Goal: Transaction & Acquisition: Book appointment/travel/reservation

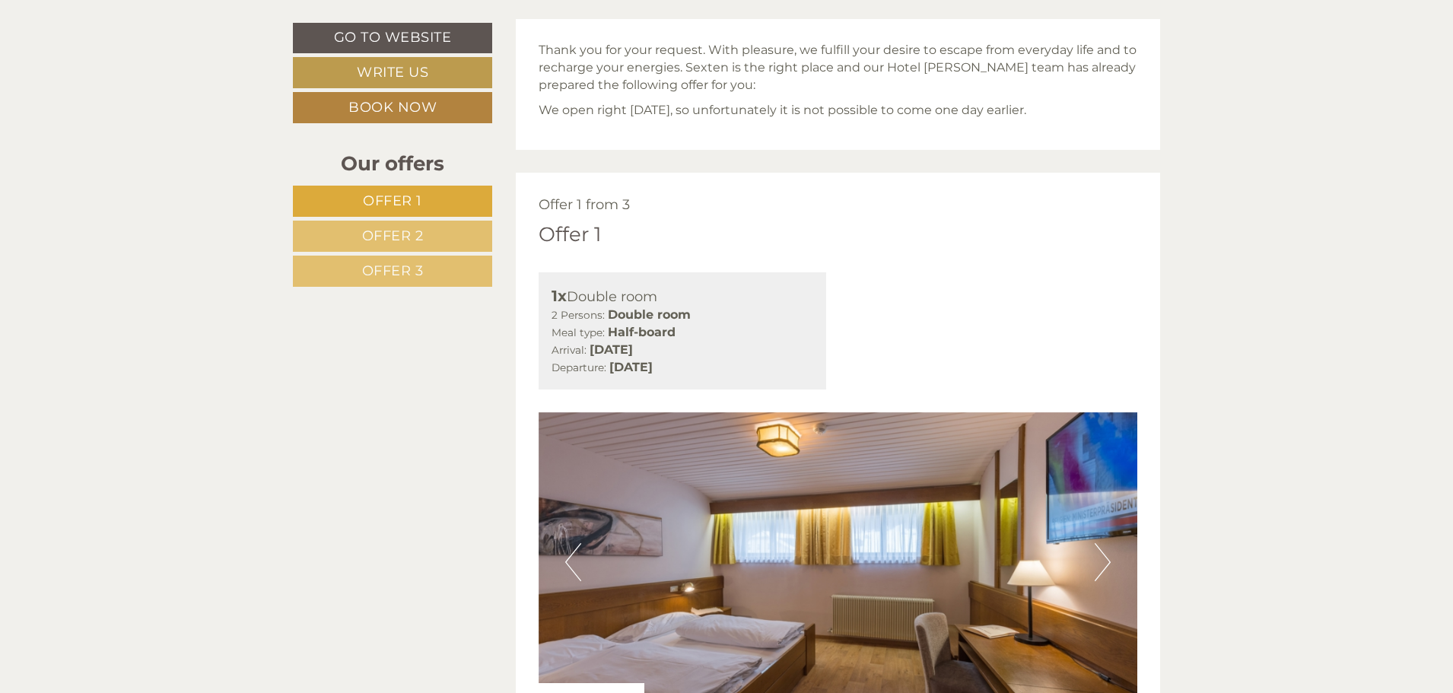
scroll to position [758, 0]
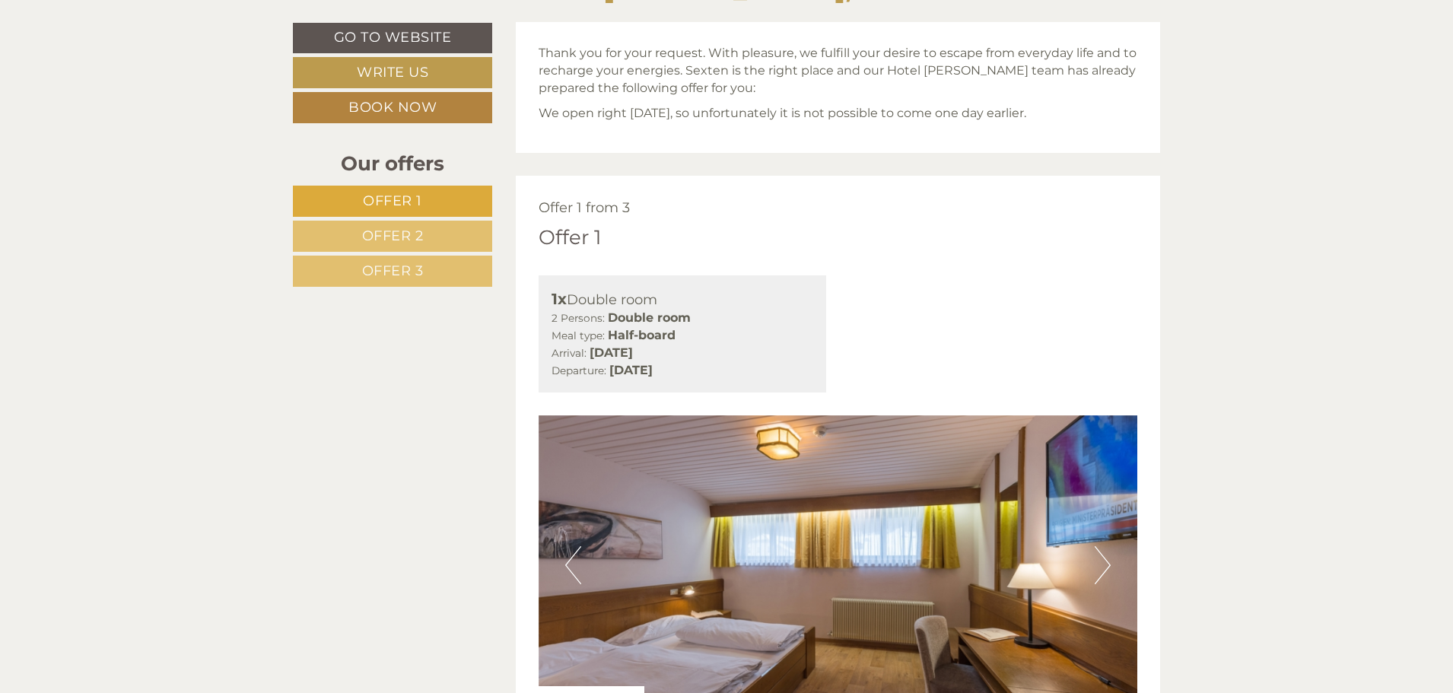
click at [431, 231] on link "Offer 2" at bounding box center [392, 236] width 199 height 31
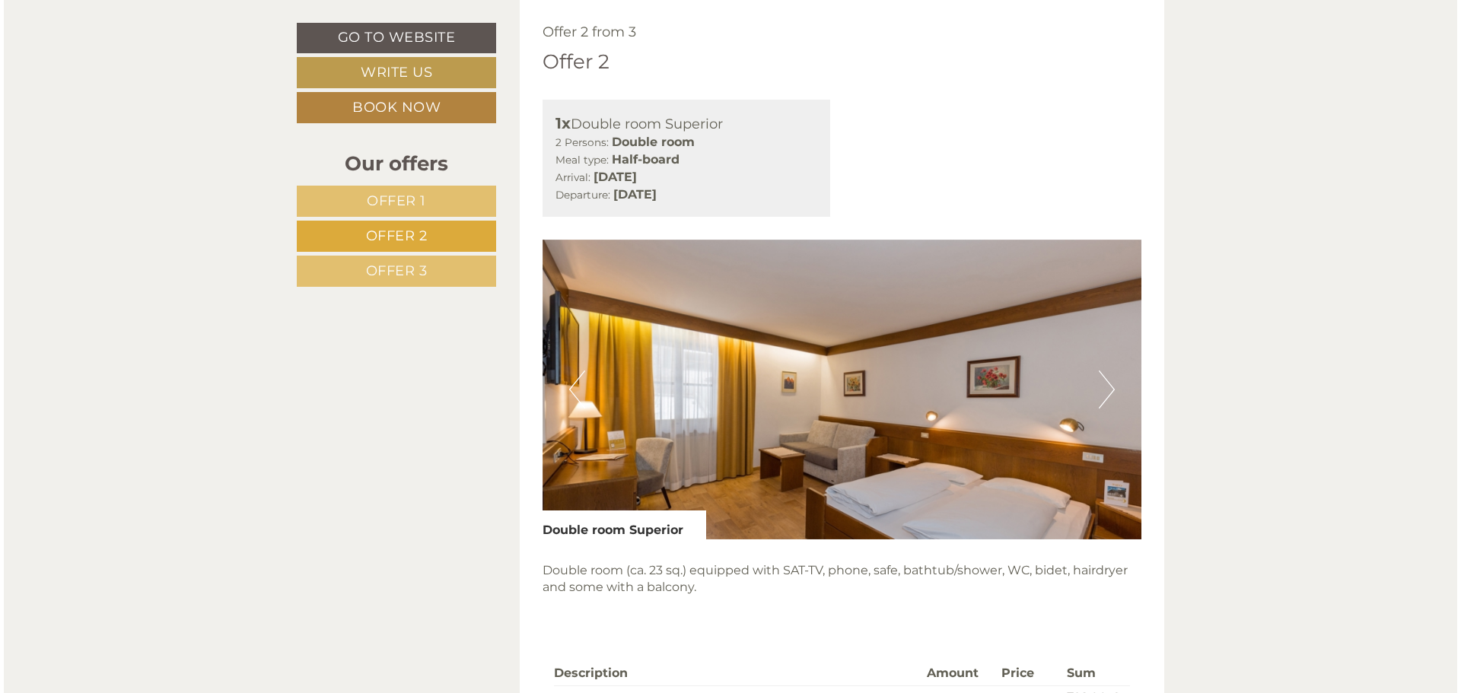
scroll to position [1314, 0]
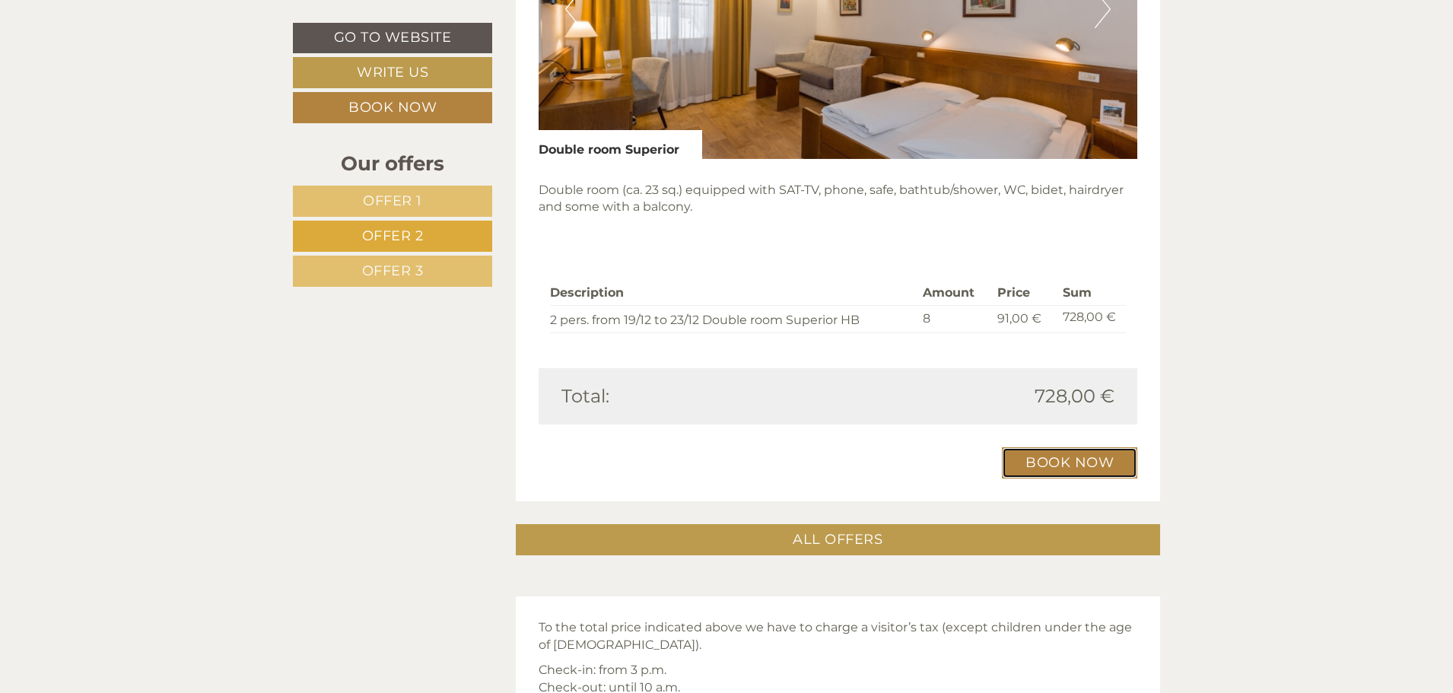
click at [1034, 460] on link "Book now" at bounding box center [1069, 462] width 135 height 31
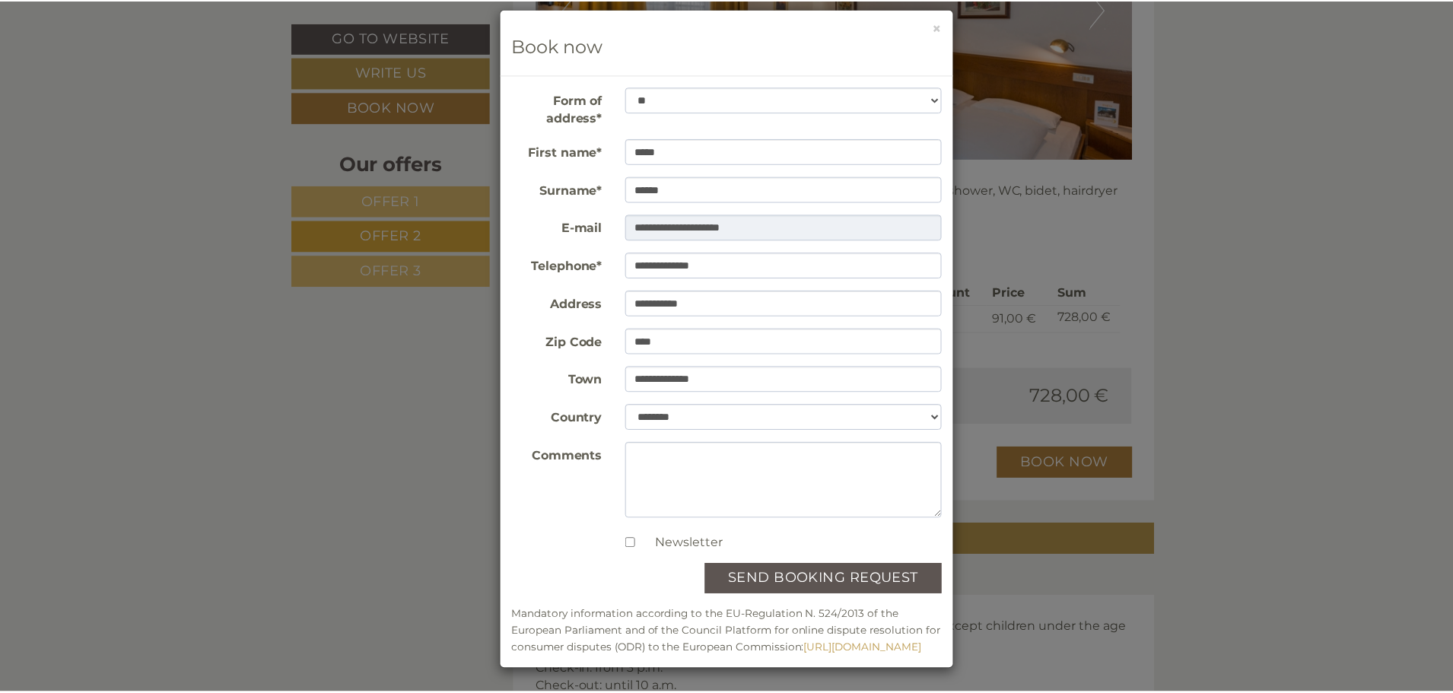
scroll to position [0, 0]
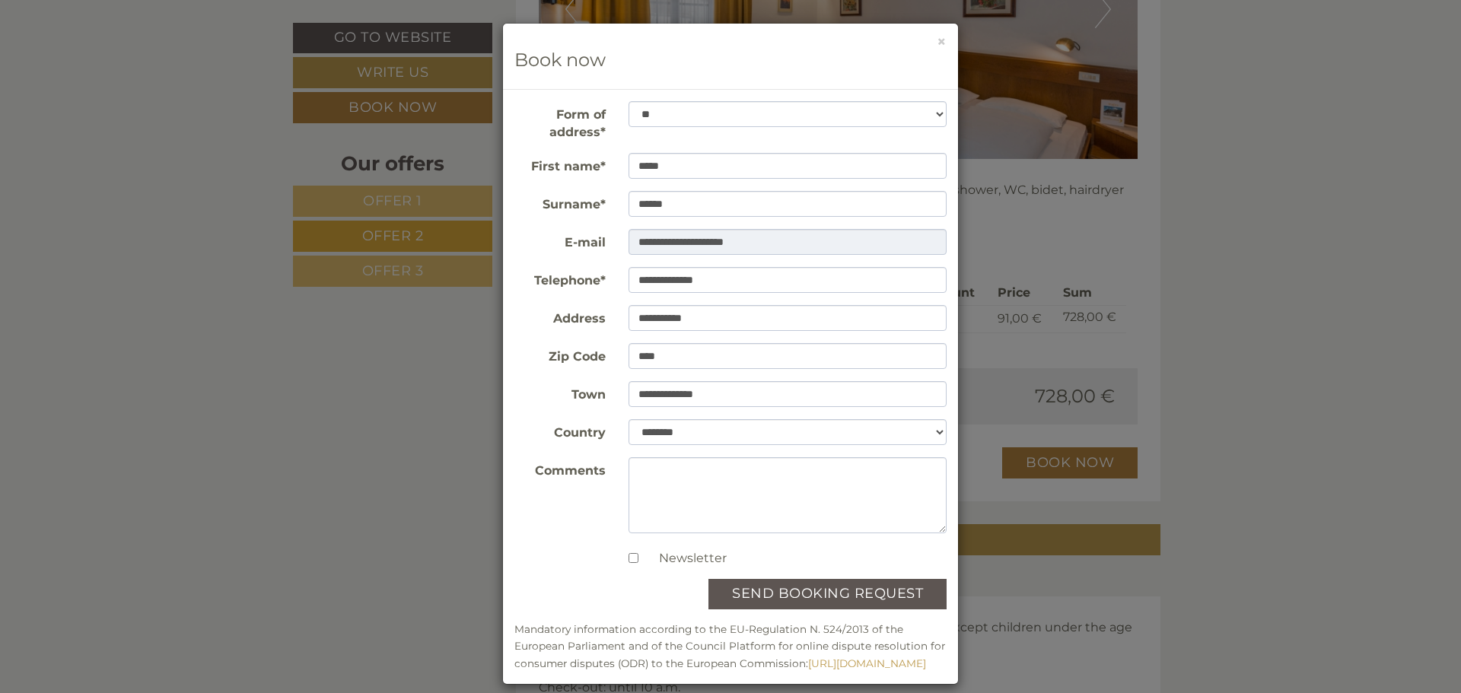
click at [1293, 112] on div "**********" at bounding box center [730, 346] width 1461 height 693
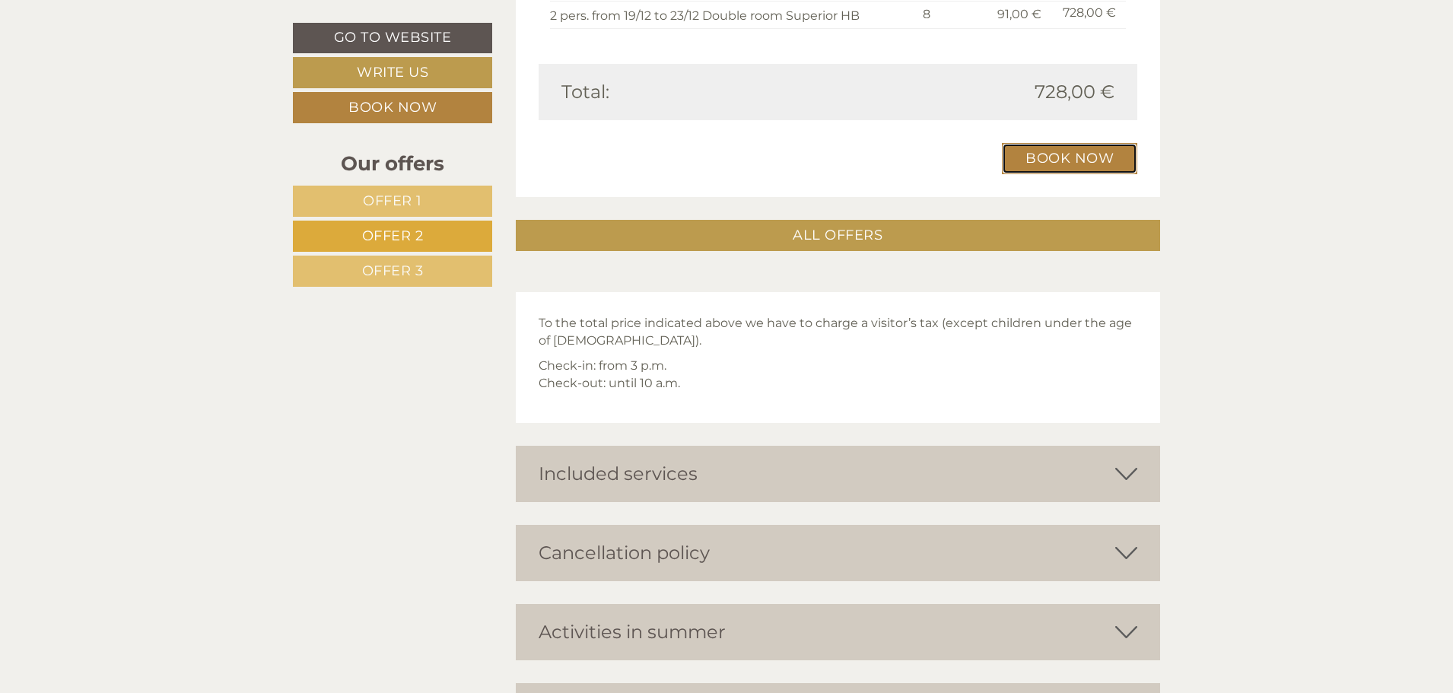
scroll to position [1846, 0]
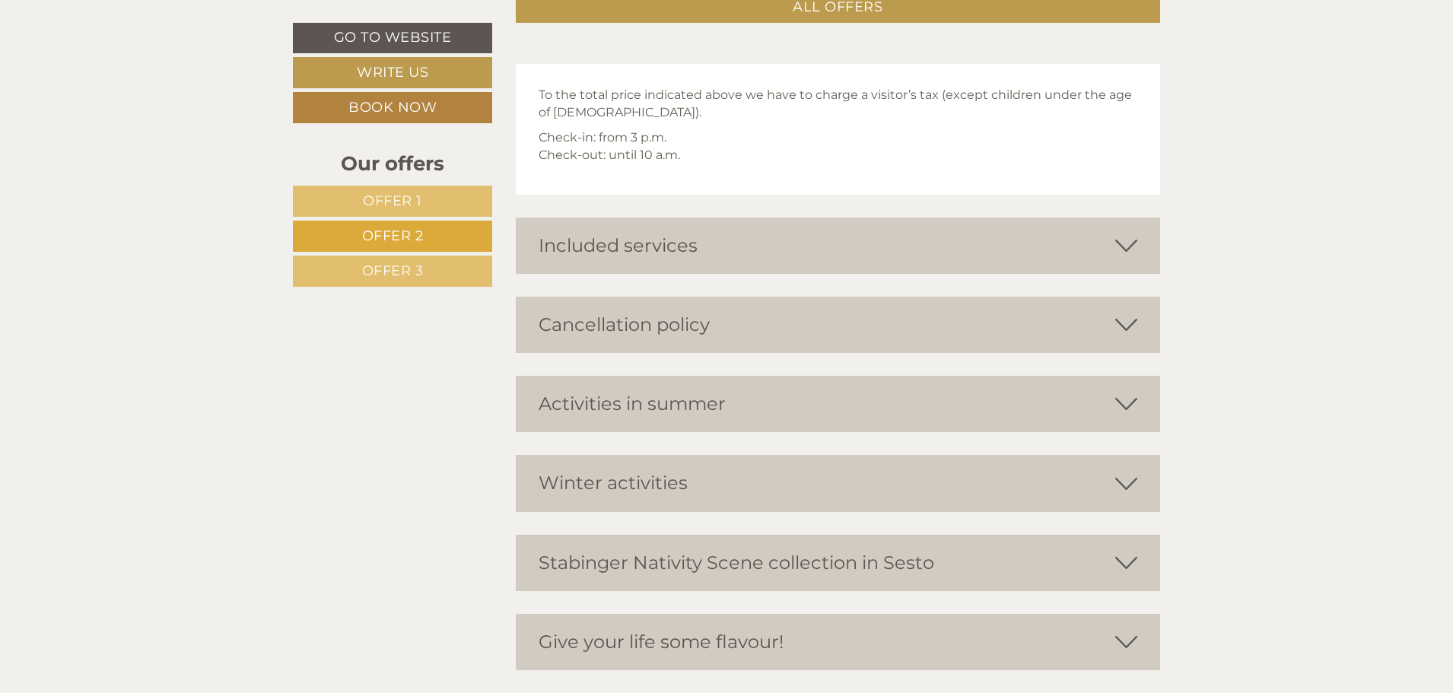
click at [1123, 324] on icon at bounding box center [1126, 325] width 22 height 26
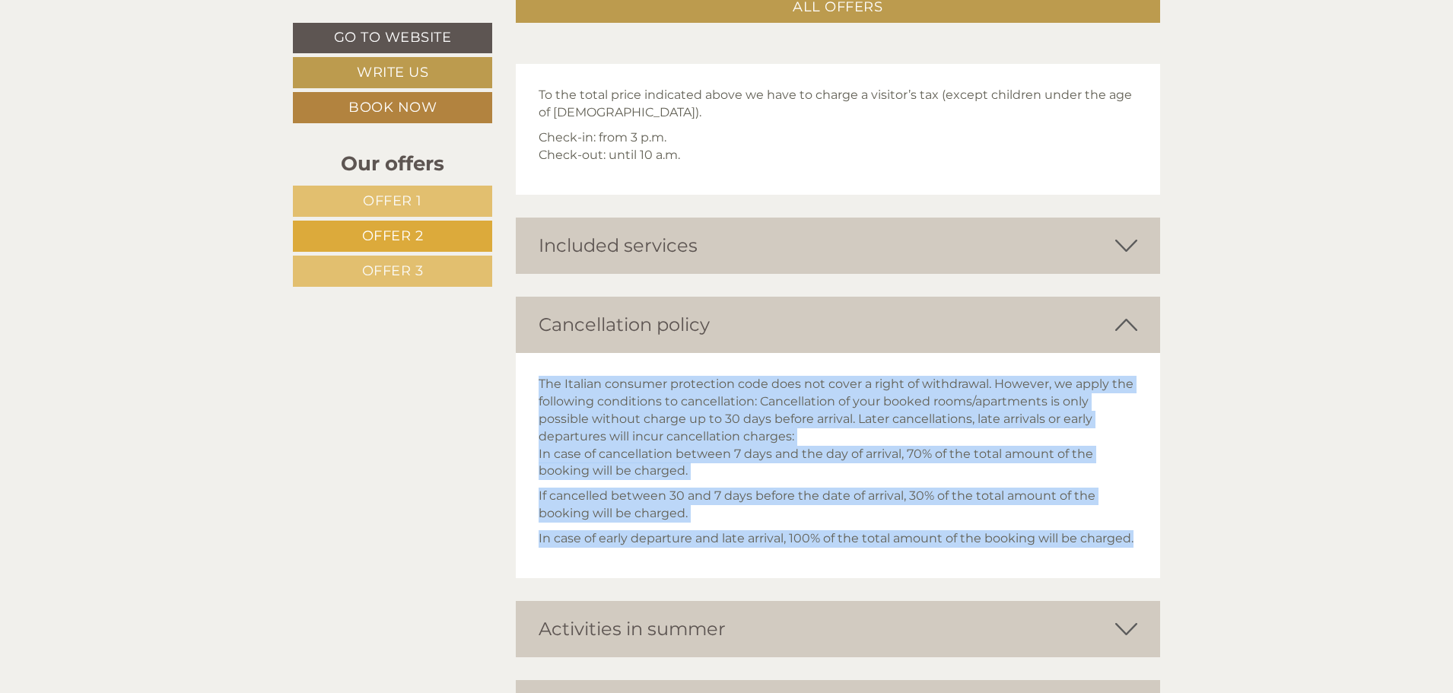
drag, startPoint x: 537, startPoint y: 381, endPoint x: 1151, endPoint y: 545, distance: 635.6
click at [1151, 545] on div "The Italian consumer protection code does not cover a right of withdrawal. Howe…" at bounding box center [838, 465] width 645 height 225
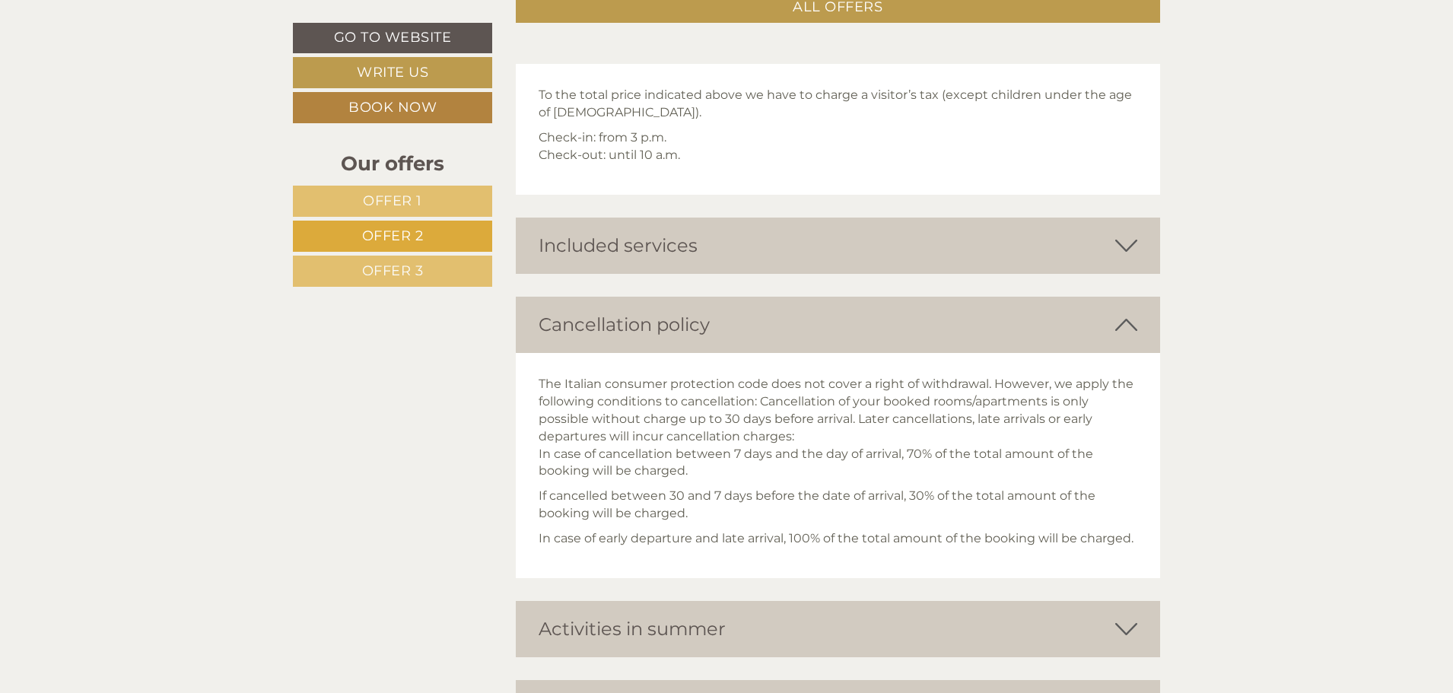
click at [763, 589] on div "Thank you for your request. With pleasure, we fulfill your desire to escape fro…" at bounding box center [838, 571] width 668 height 3277
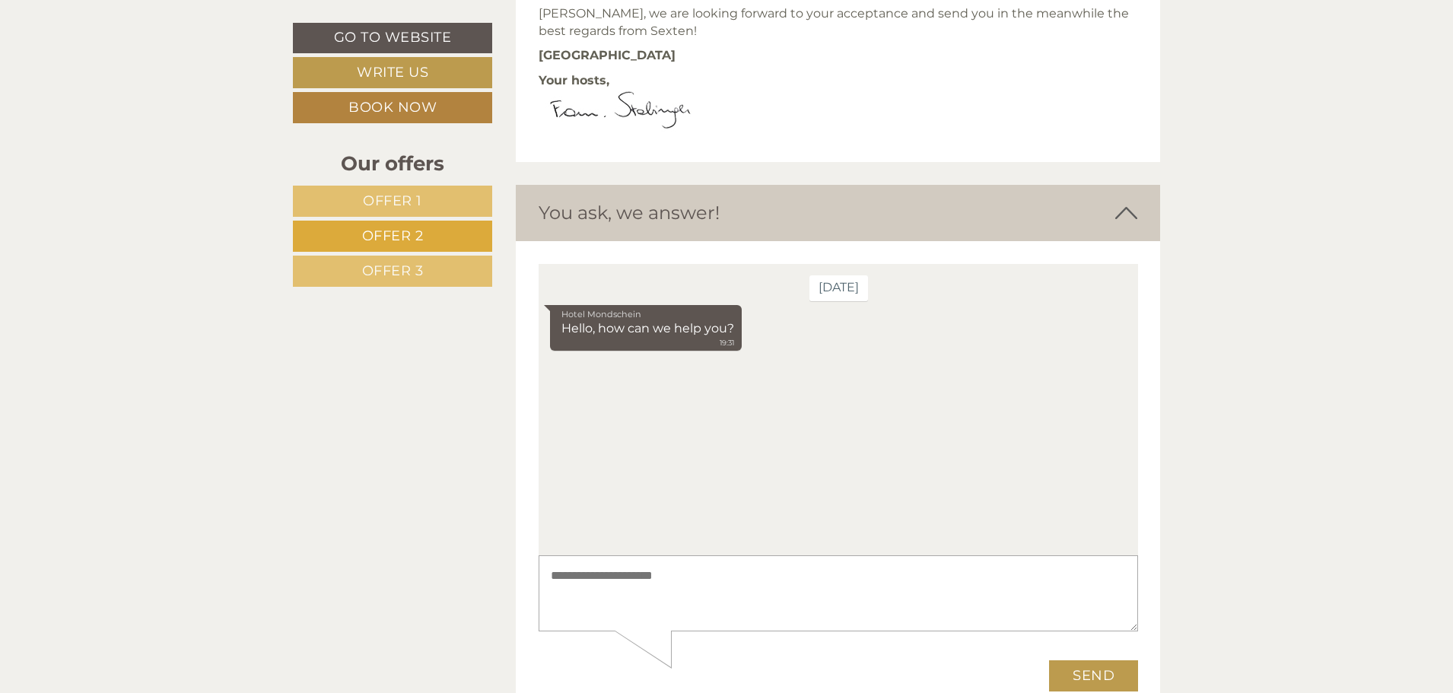
scroll to position [2579, 0]
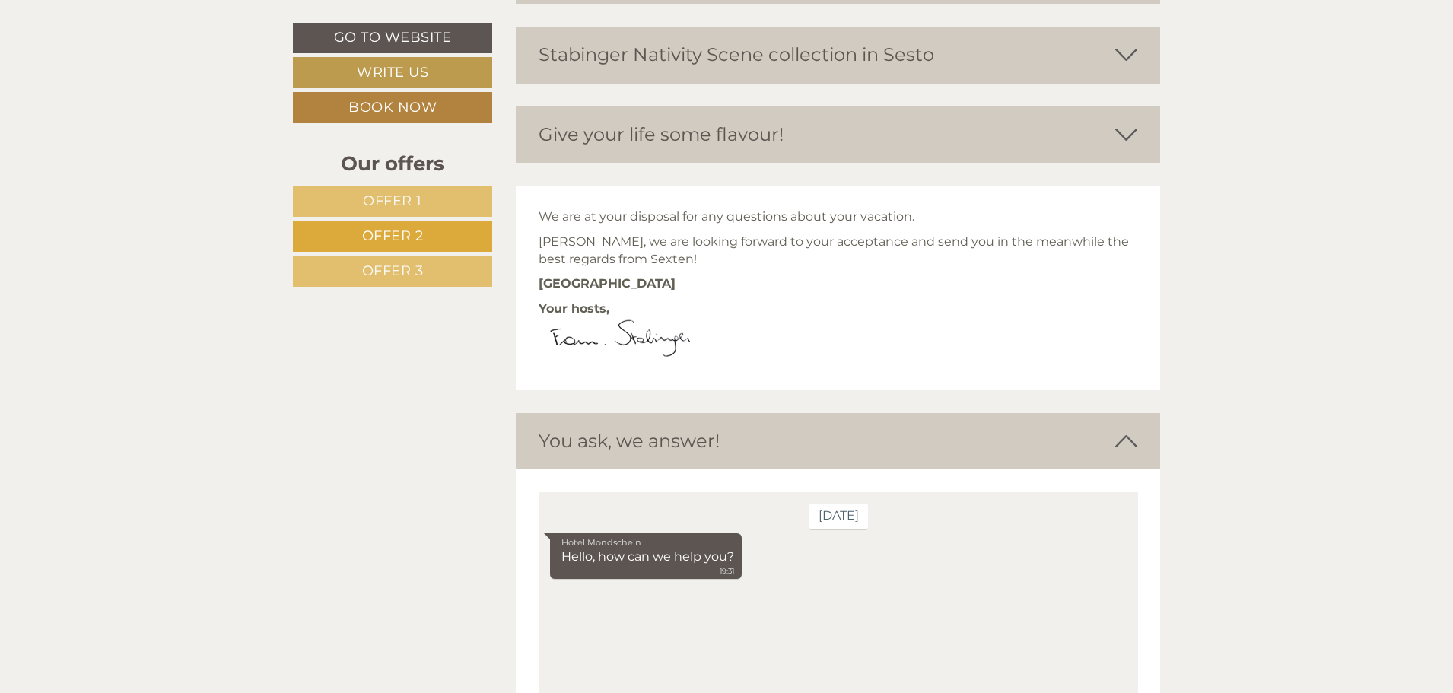
click at [660, 334] on img at bounding box center [616, 339] width 154 height 42
click at [560, 330] on img at bounding box center [616, 339] width 154 height 42
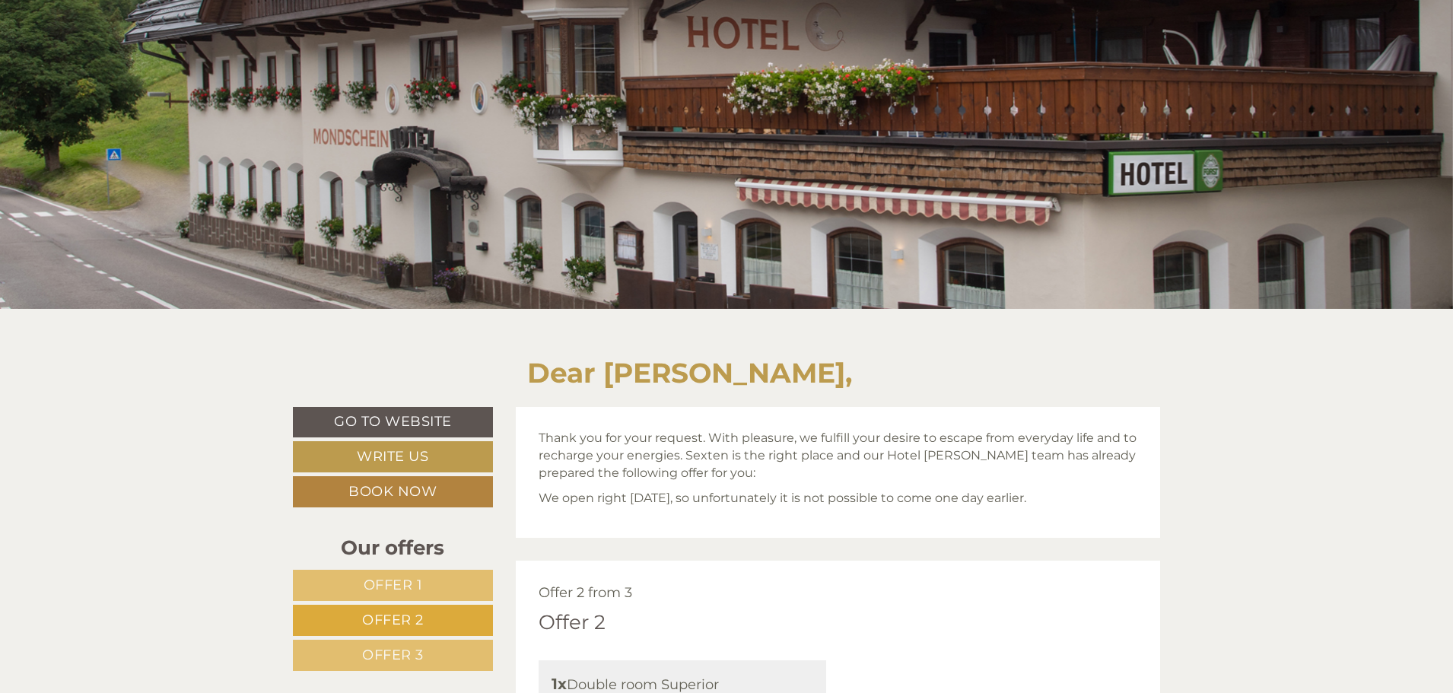
scroll to position [0, 0]
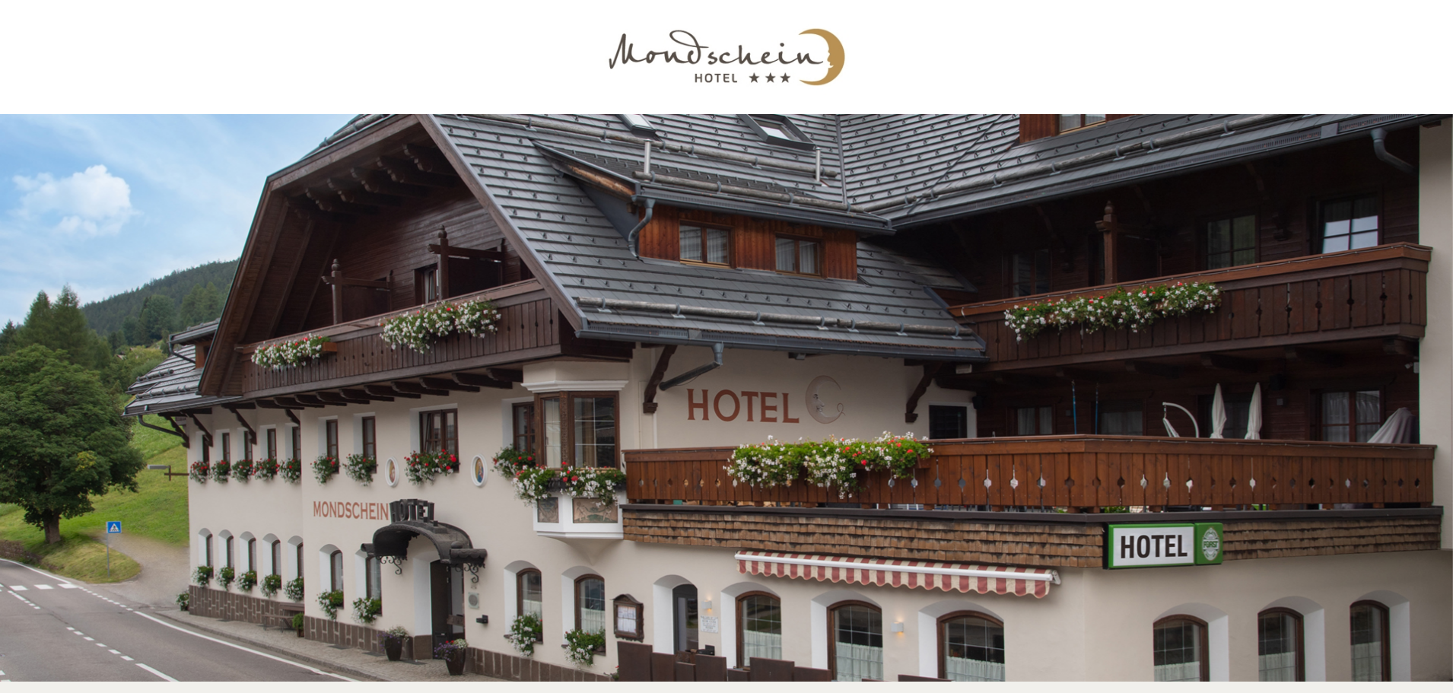
drag, startPoint x: 841, startPoint y: 451, endPoint x: 842, endPoint y: 443, distance: 8.4
click at [842, 443] on div at bounding box center [726, 398] width 1453 height 568
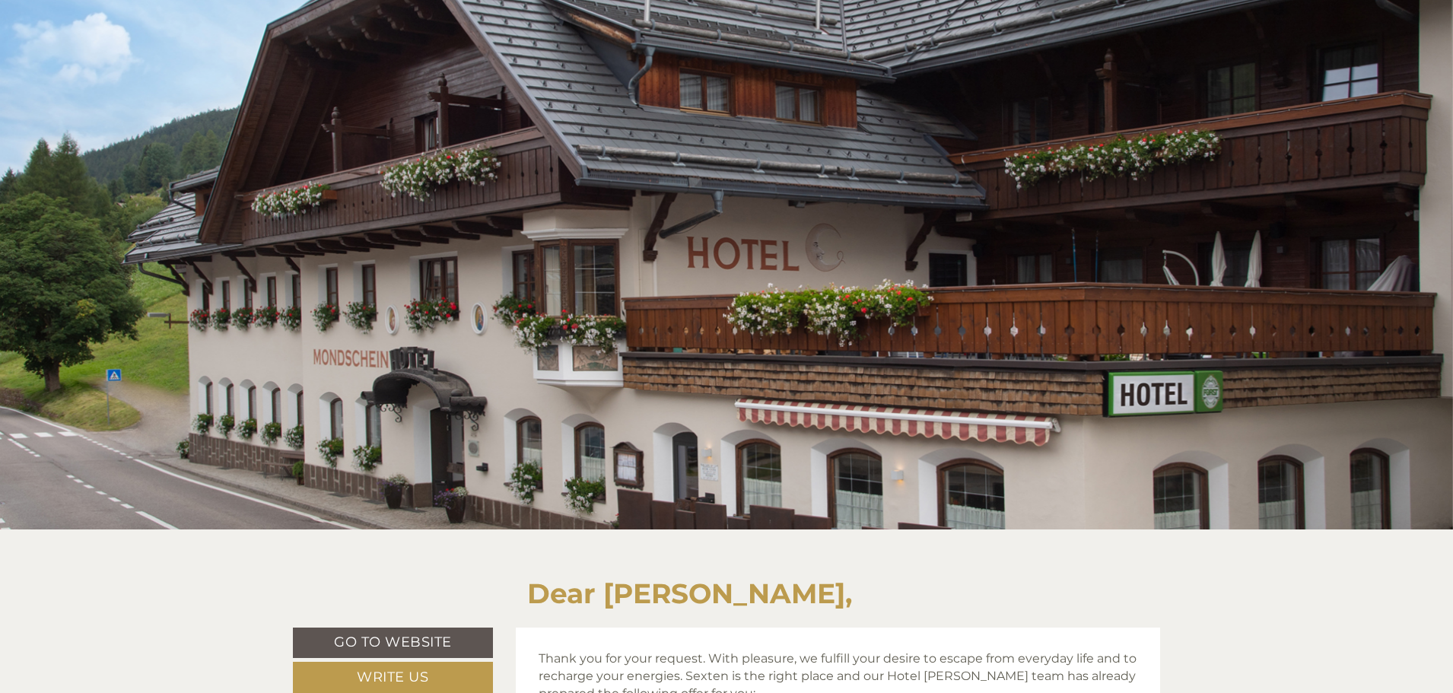
scroll to position [380, 0]
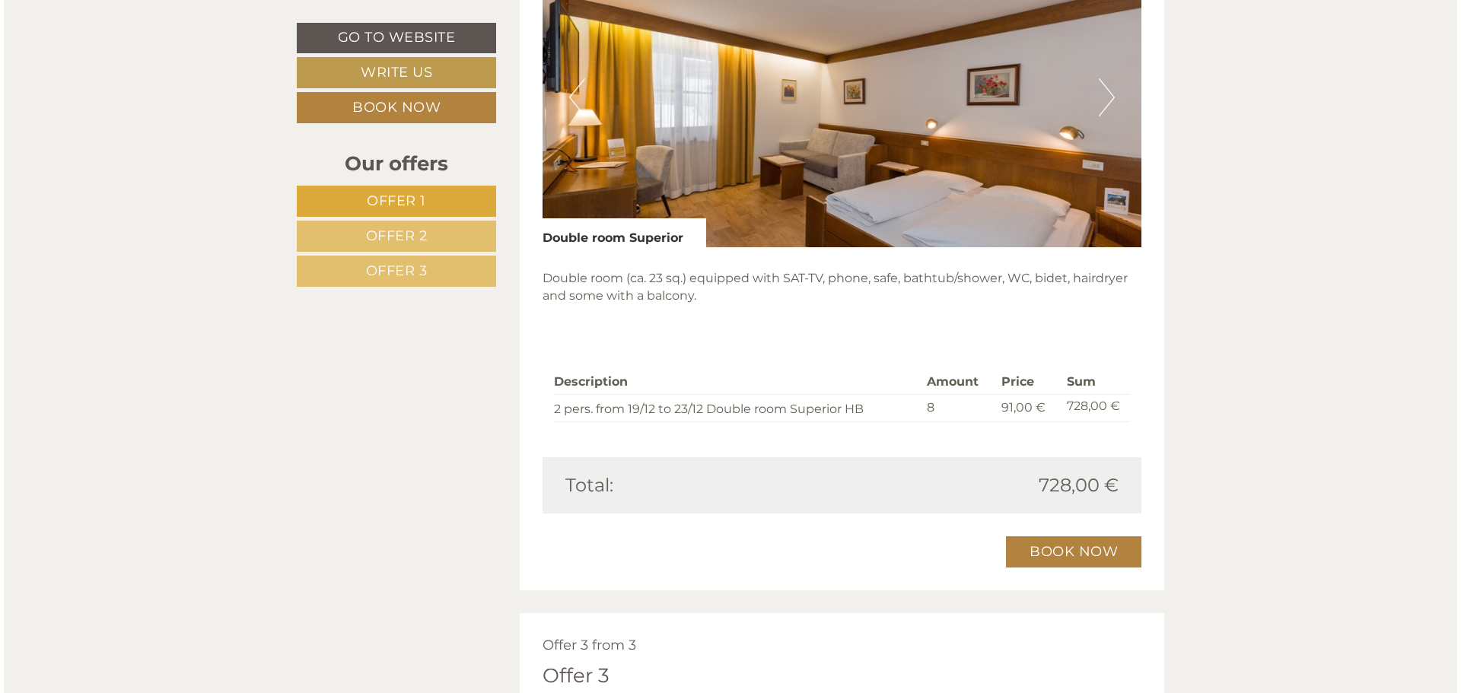
scroll to position [2206, 0]
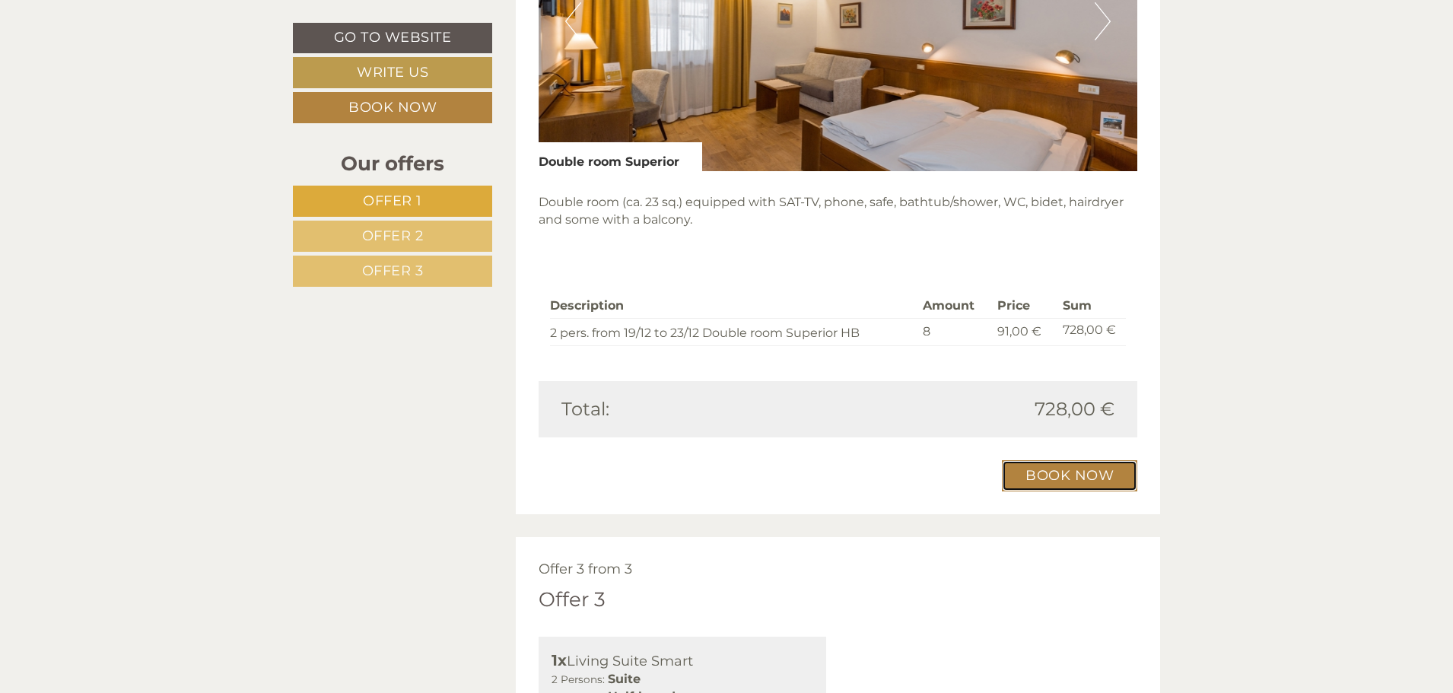
click at [1079, 482] on link "Book now" at bounding box center [1069, 475] width 135 height 31
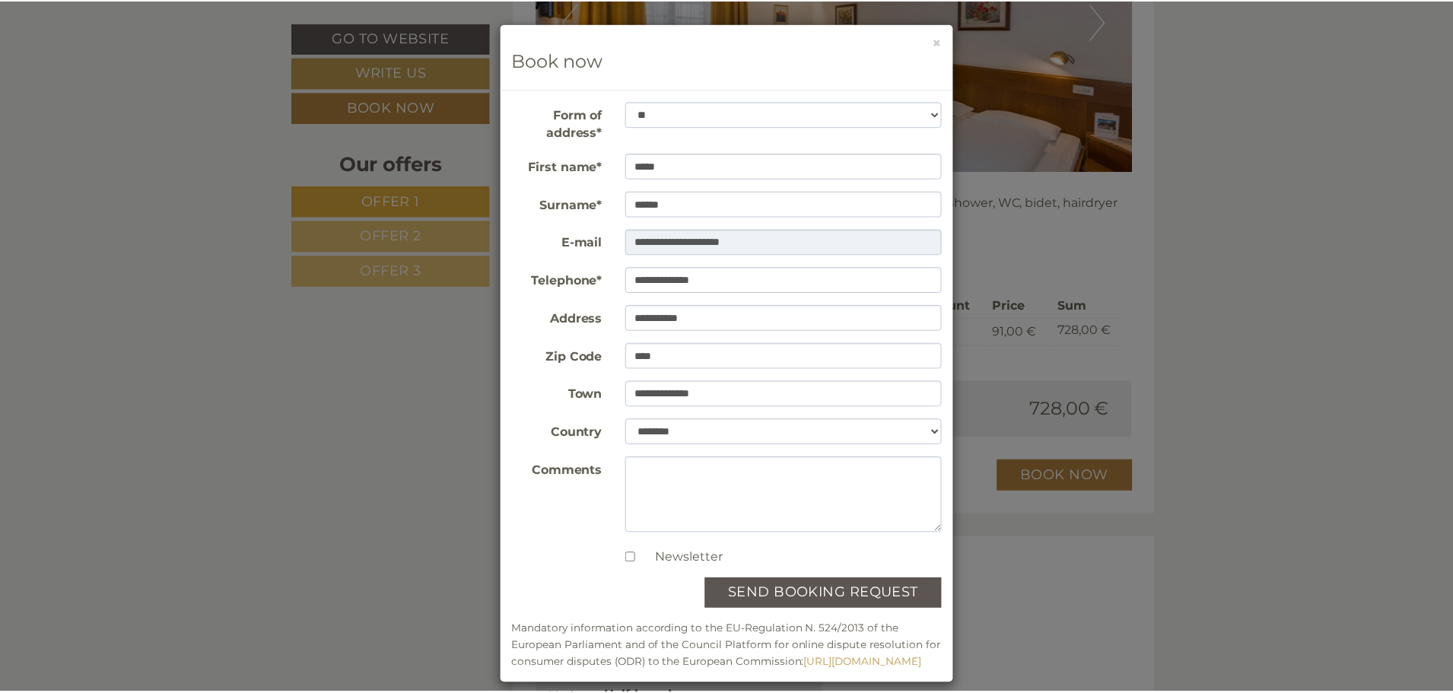
scroll to position [32, 0]
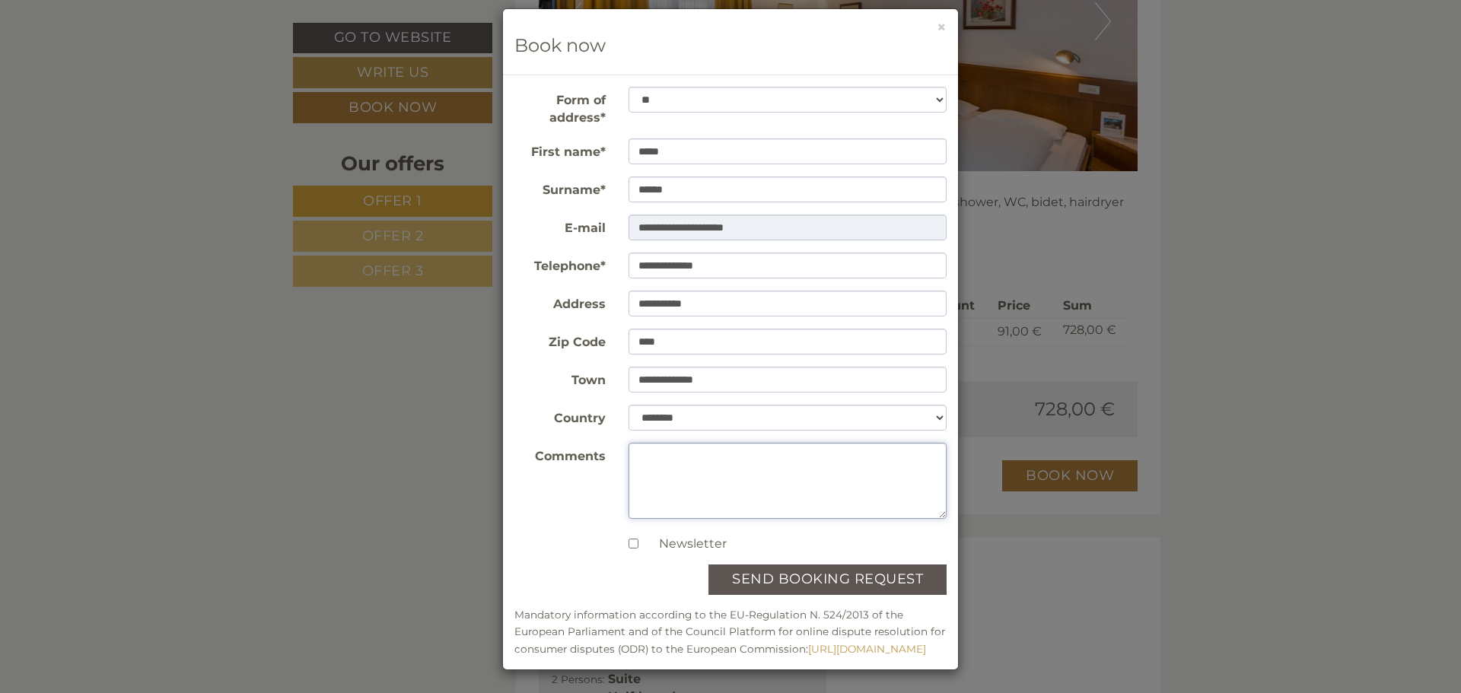
click at [789, 443] on textarea "Comments" at bounding box center [787, 481] width 319 height 76
click at [1313, 361] on div "**********" at bounding box center [730, 346] width 1461 height 693
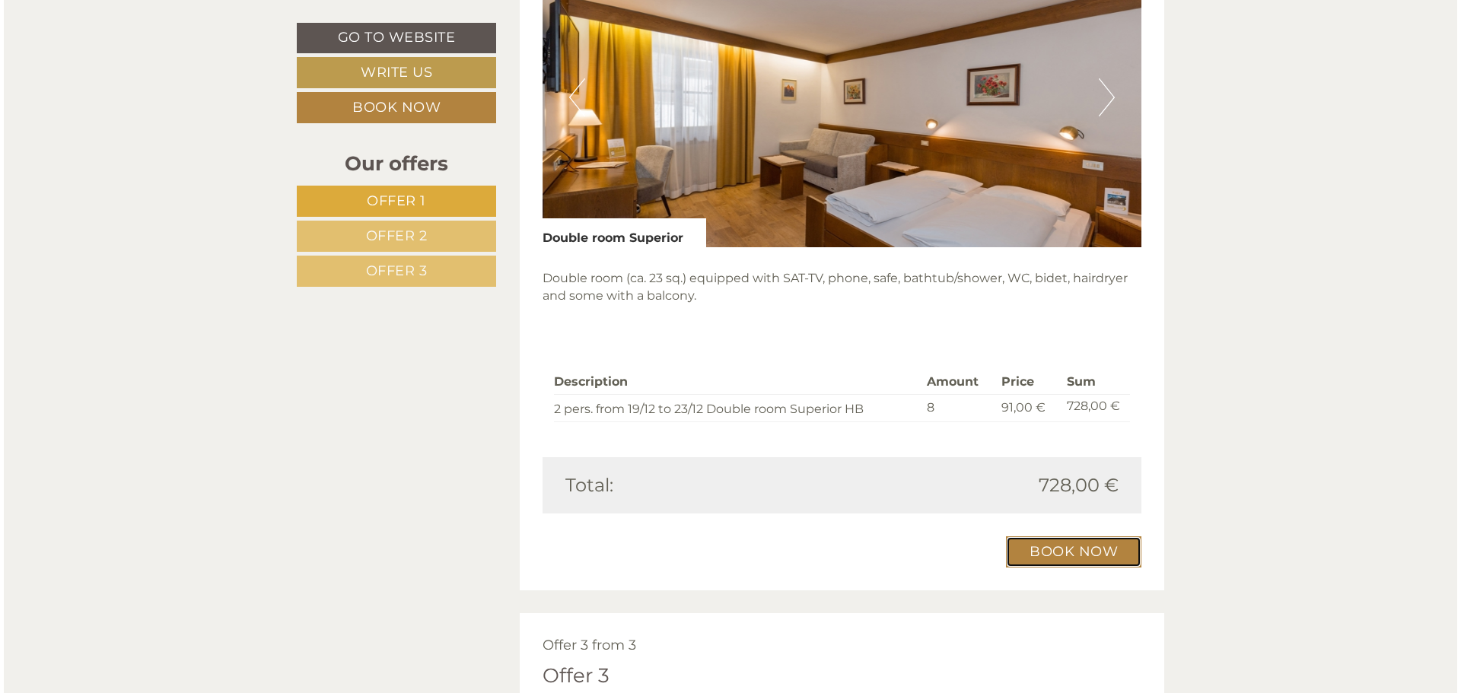
scroll to position [2282, 0]
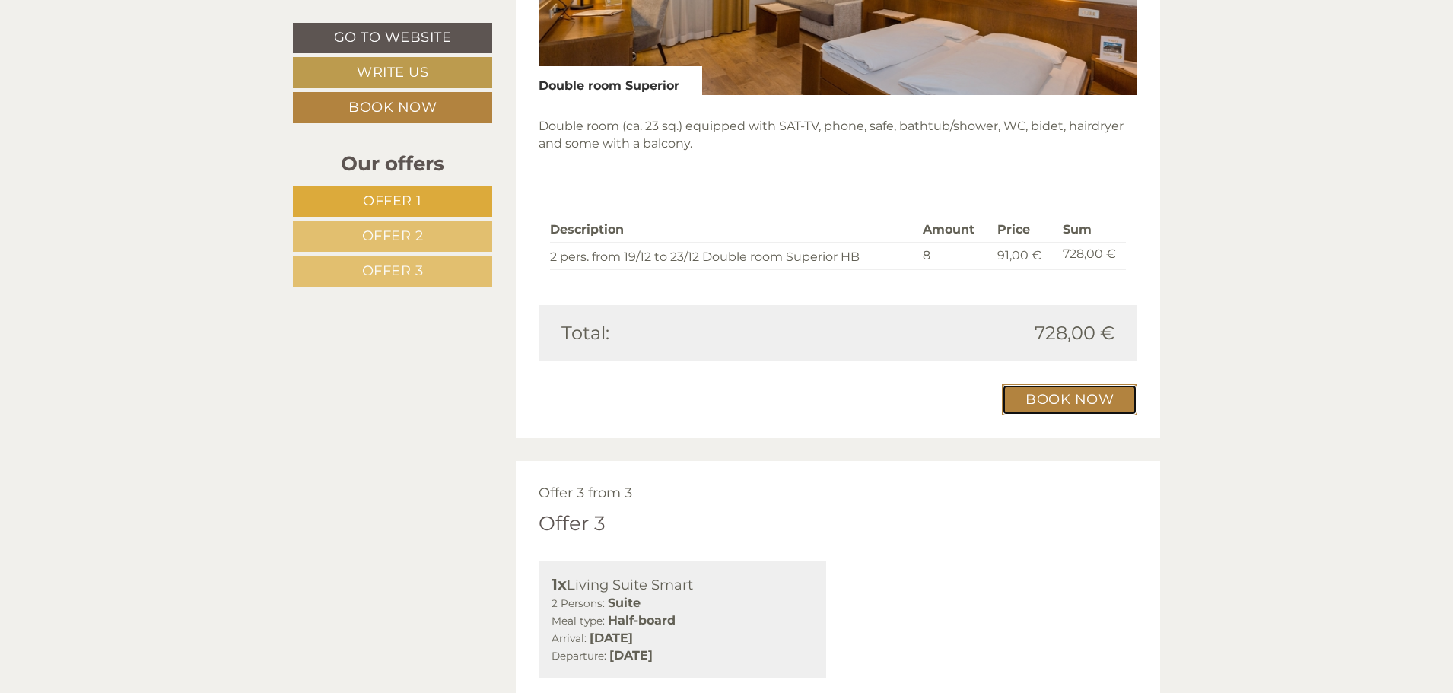
click at [1061, 399] on link "Book now" at bounding box center [1069, 399] width 135 height 31
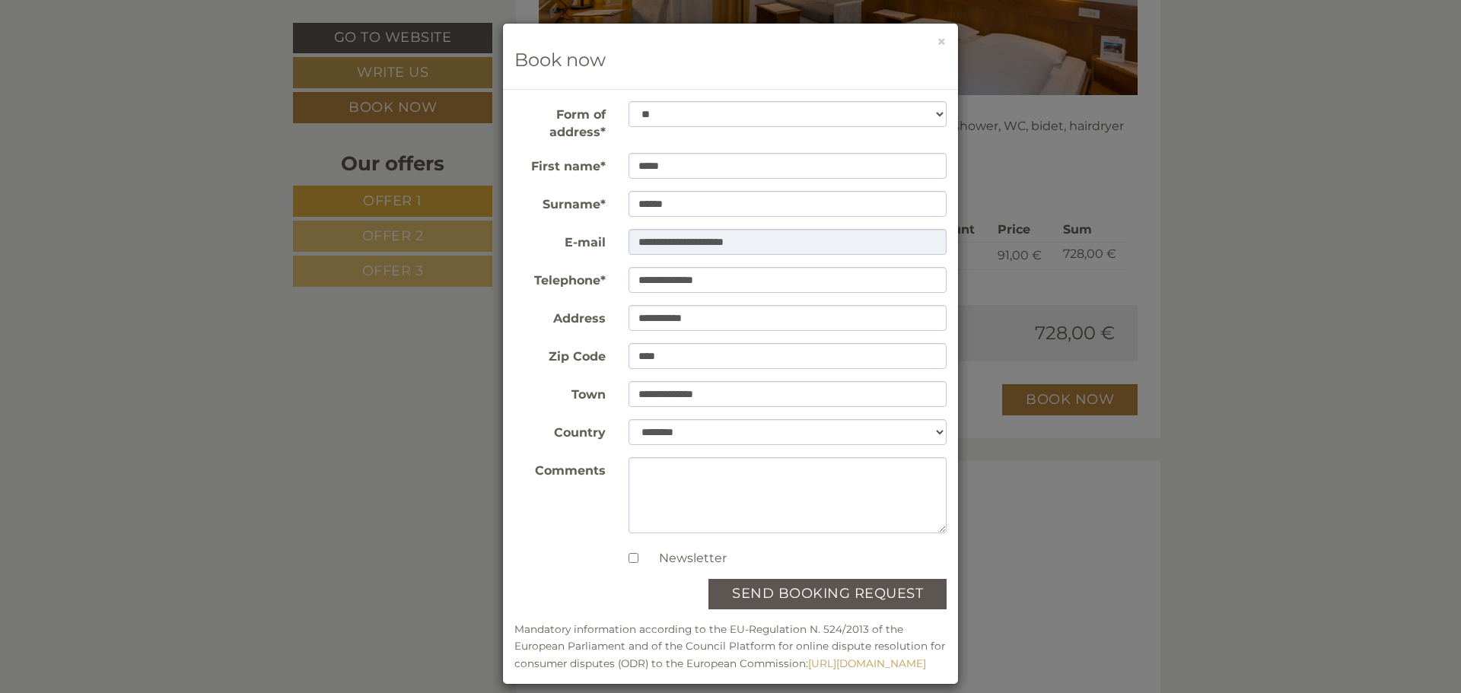
scroll to position [32, 0]
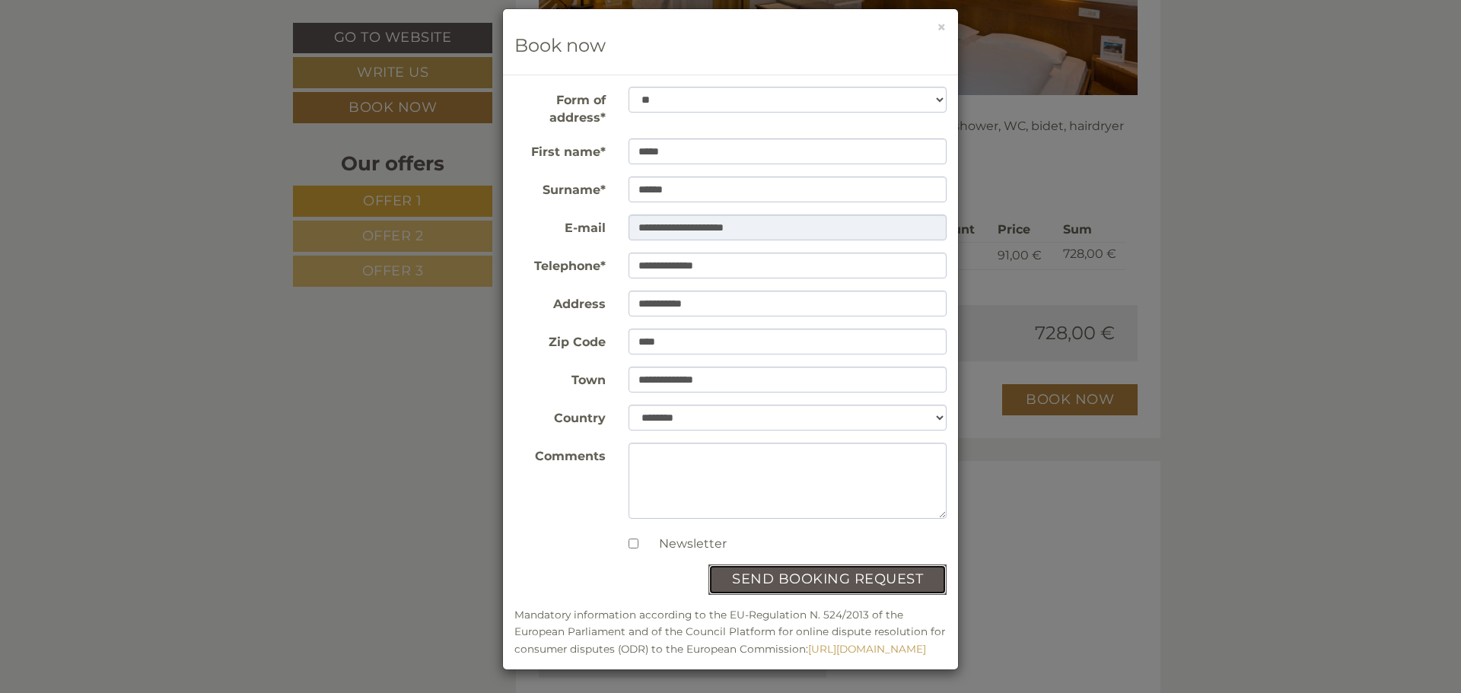
click at [905, 565] on button "send booking request" at bounding box center [827, 580] width 238 height 30
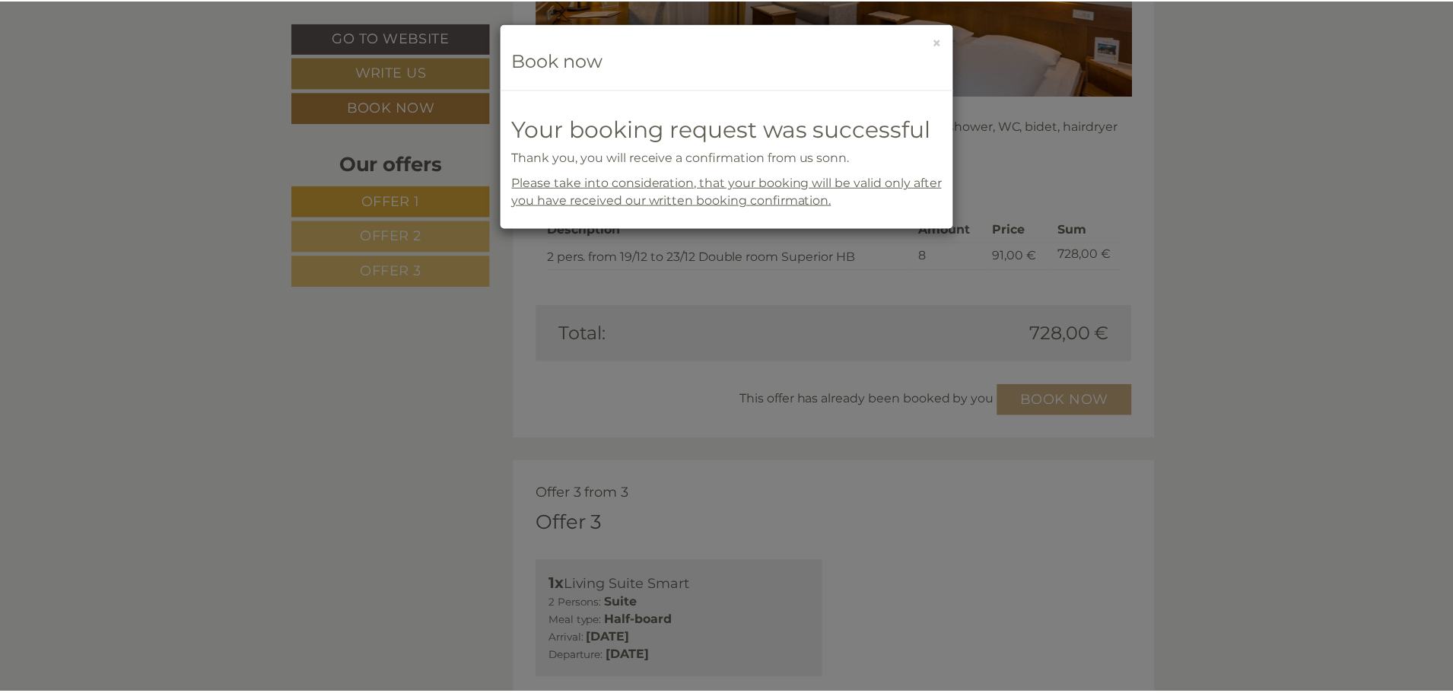
scroll to position [0, 0]
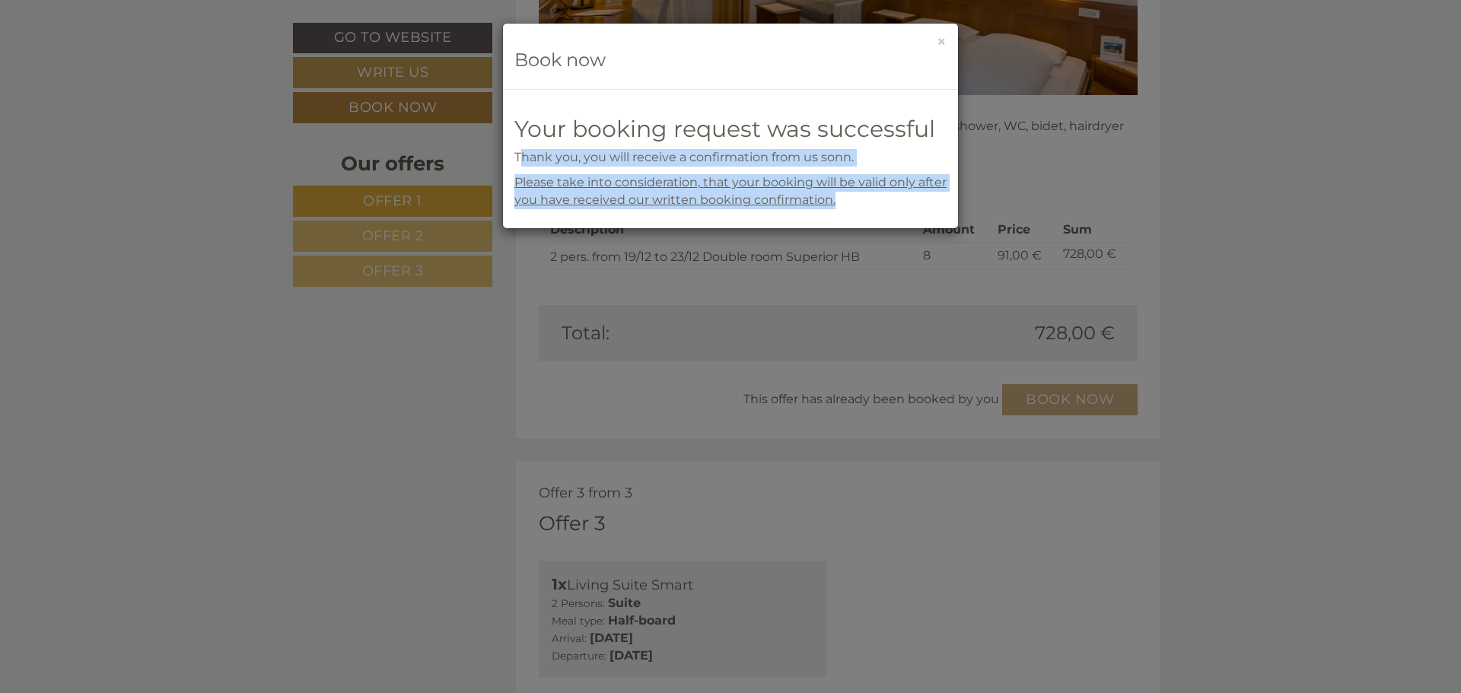
drag, startPoint x: 518, startPoint y: 154, endPoint x: 838, endPoint y: 200, distance: 322.9
click at [873, 208] on div "Thank you, you will receive a confirmation from us sonn. Please take into consi…" at bounding box center [730, 179] width 432 height 60
click at [1452, 577] on div "**********" at bounding box center [730, 346] width 1461 height 693
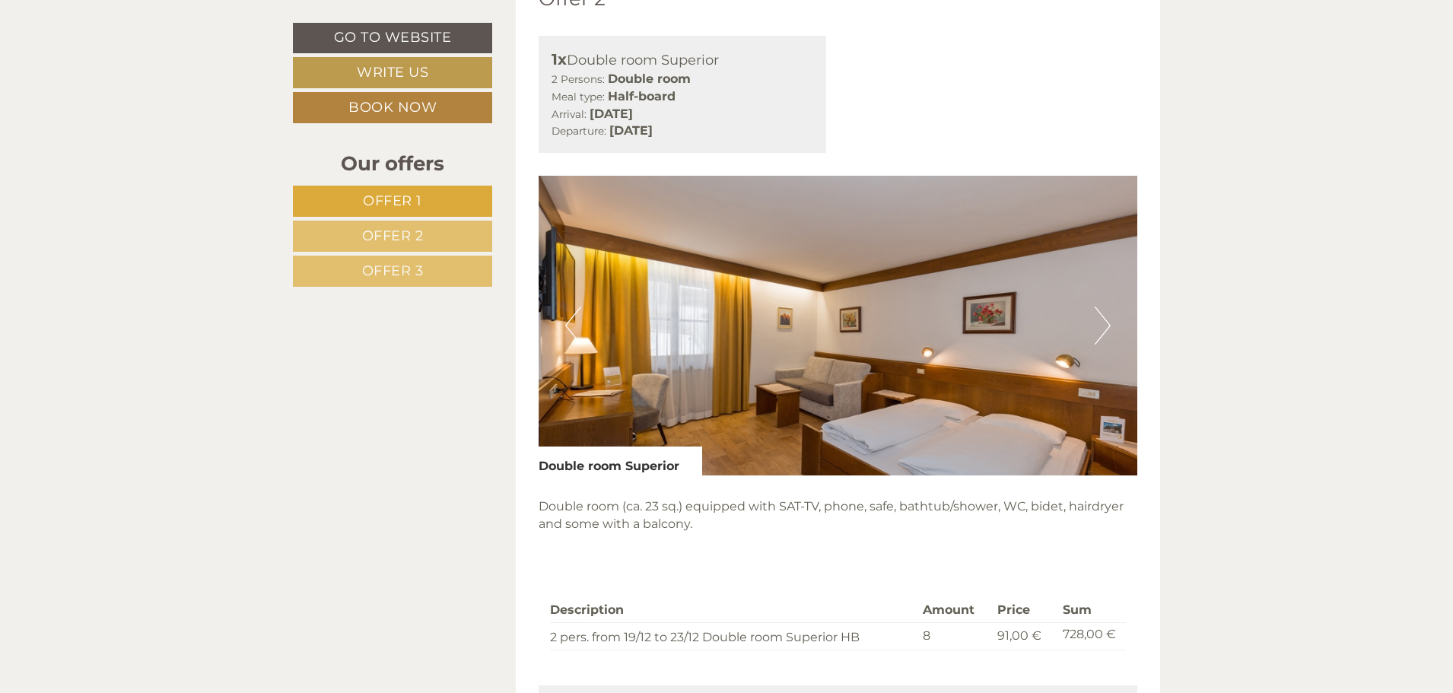
scroll to position [2130, 0]
